Goal: Navigation & Orientation: Find specific page/section

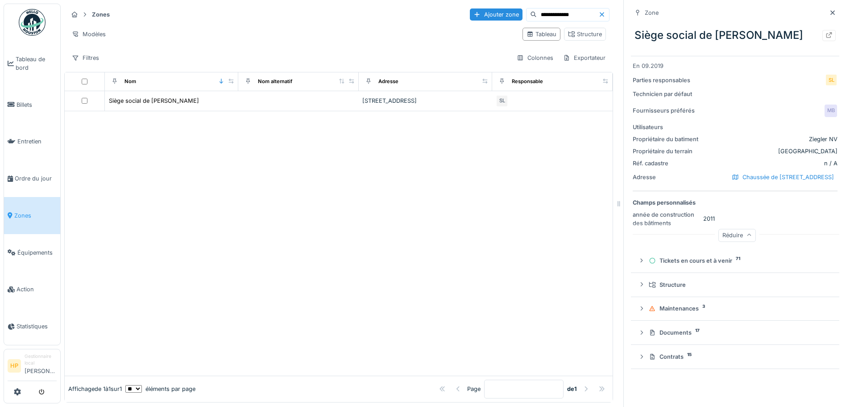
scroll to position [7, 0]
click at [38, 138] on font "Entretien" at bounding box center [29, 141] width 24 height 7
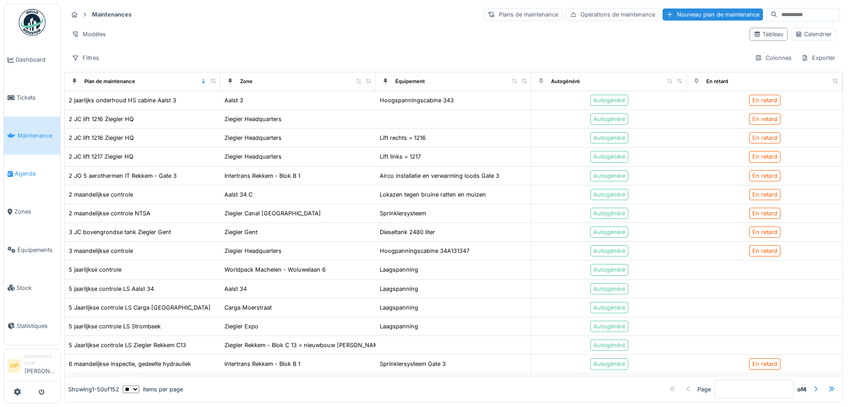
click at [43, 158] on link "Agenda" at bounding box center [32, 173] width 56 height 38
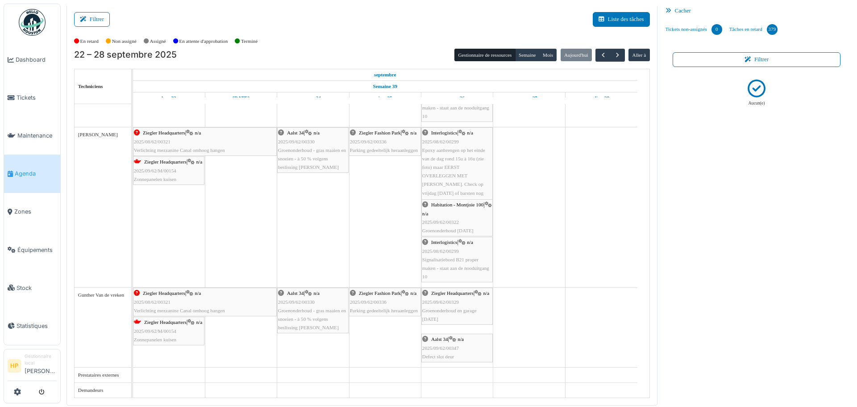
scroll to position [2, 0]
drag, startPoint x: 127, startPoint y: 295, endPoint x: 77, endPoint y: 297, distance: 49.6
click at [77, 297] on div "Gunther Van de vreken" at bounding box center [103, 294] width 57 height 15
copy div "Gunther Van de vreken"
click at [101, 310] on div "Gunther Van de vreken" at bounding box center [103, 326] width 57 height 79
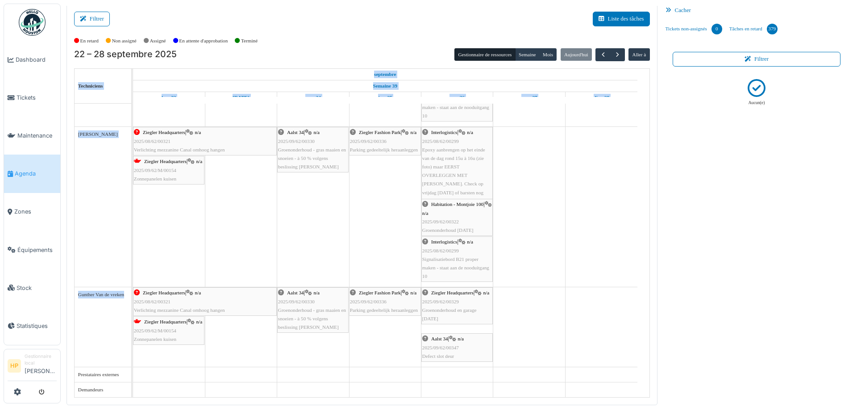
drag, startPoint x: 126, startPoint y: 293, endPoint x: 64, endPoint y: 291, distance: 61.6
click at [64, 291] on div "Filtrer Liste des tâches Afficher les tâches non assignées *** Oui Remove item …" at bounding box center [360, 204] width 596 height 401
click at [110, 300] on div "Gunther Van de vreken" at bounding box center [103, 294] width 57 height 15
drag, startPoint x: 125, startPoint y: 295, endPoint x: 79, endPoint y: 296, distance: 45.1
click at [79, 296] on div "Gunther Van de vreken" at bounding box center [103, 295] width 50 height 8
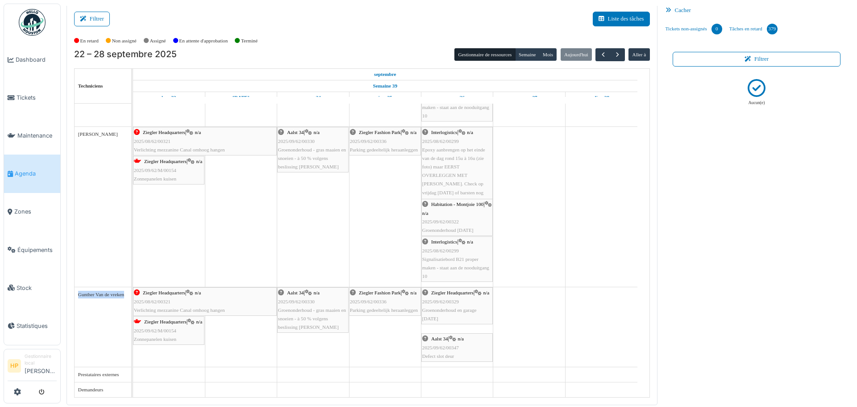
copy div "Gunther Van de vreken"
